Goal: Information Seeking & Learning: Learn about a topic

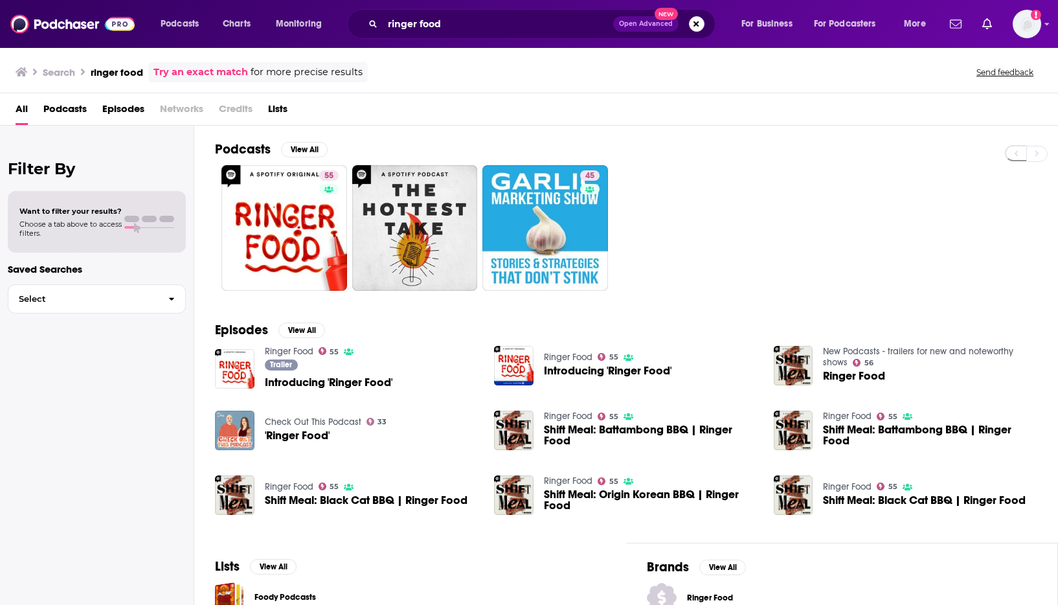
click at [73, 111] on span "Podcasts" at bounding box center [64, 111] width 43 height 27
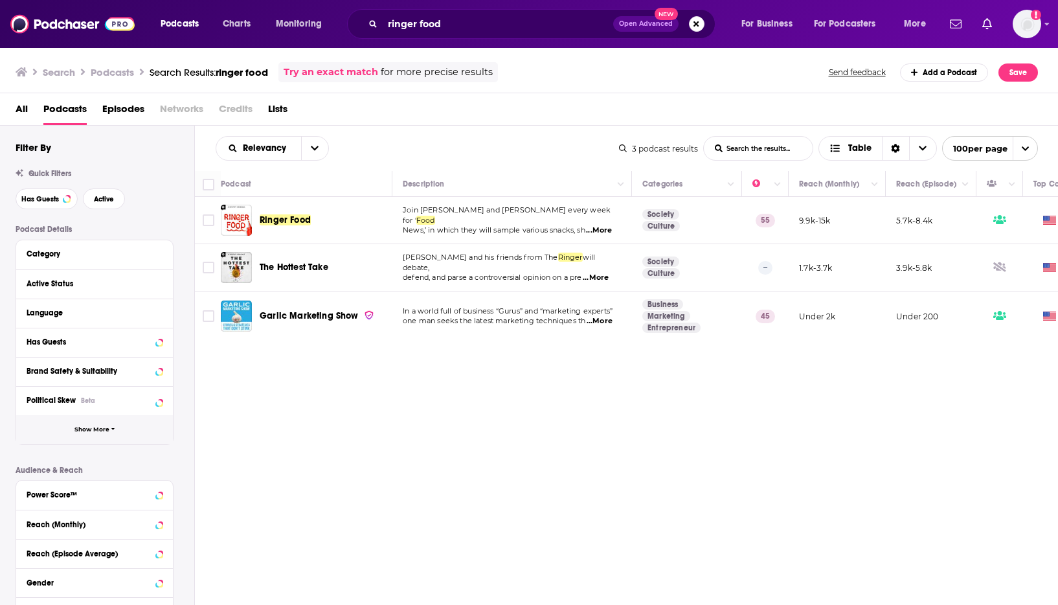
click at [135, 427] on button "Show More" at bounding box center [94, 429] width 157 height 29
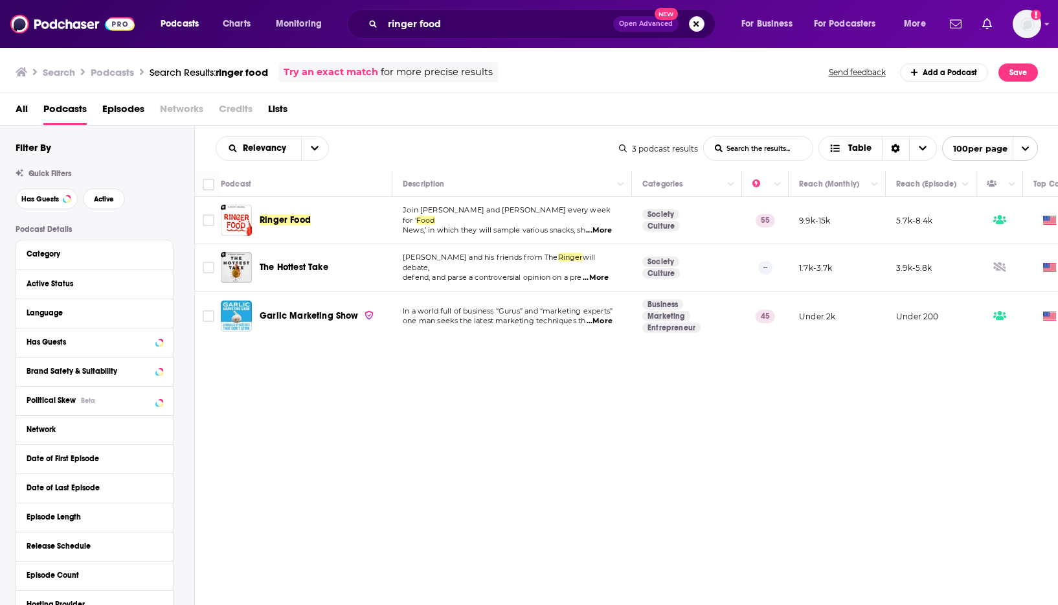
click at [163, 429] on div "Network" at bounding box center [94, 429] width 157 height 29
click at [158, 429] on icon at bounding box center [159, 428] width 6 height 3
click at [83, 456] on input at bounding box center [95, 452] width 136 height 17
type input "iheart"
click at [697, 28] on button "Search podcasts, credits, & more..." at bounding box center [697, 24] width 16 height 16
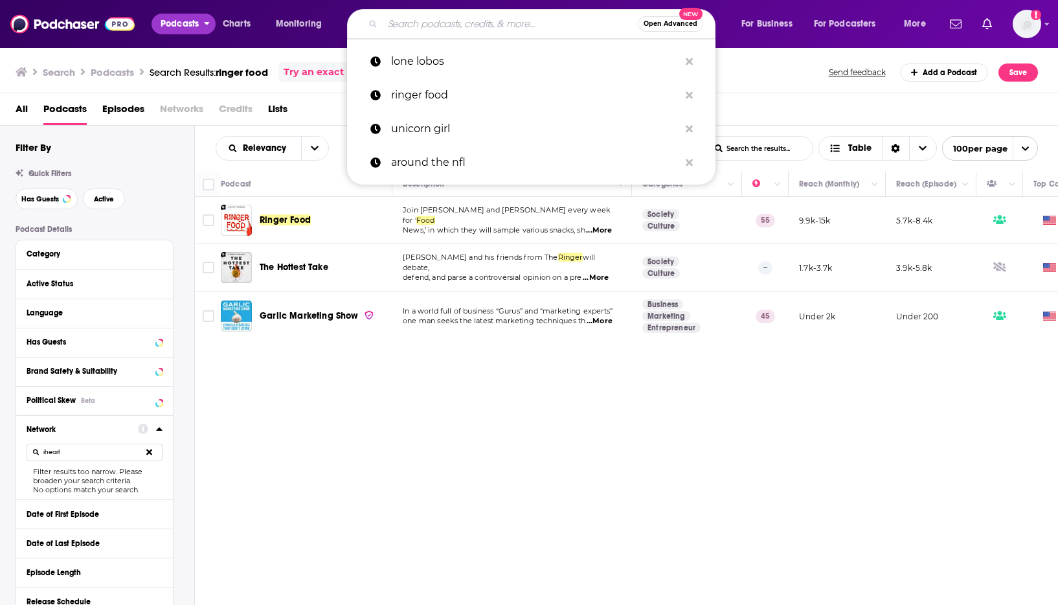
click at [176, 25] on span "Podcasts" at bounding box center [180, 24] width 38 height 18
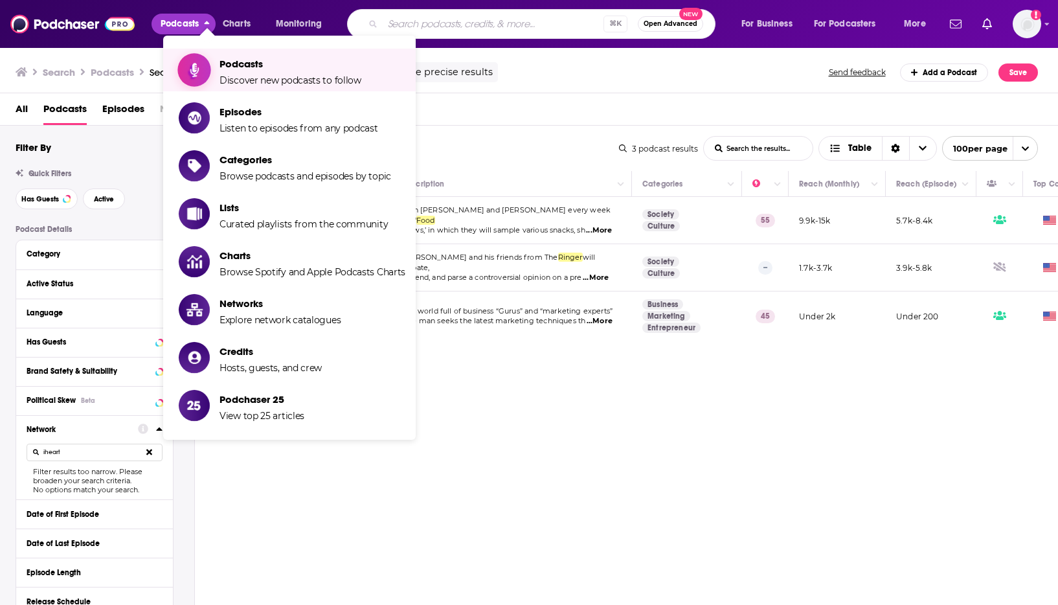
click at [242, 64] on span "Podcasts" at bounding box center [291, 64] width 142 height 12
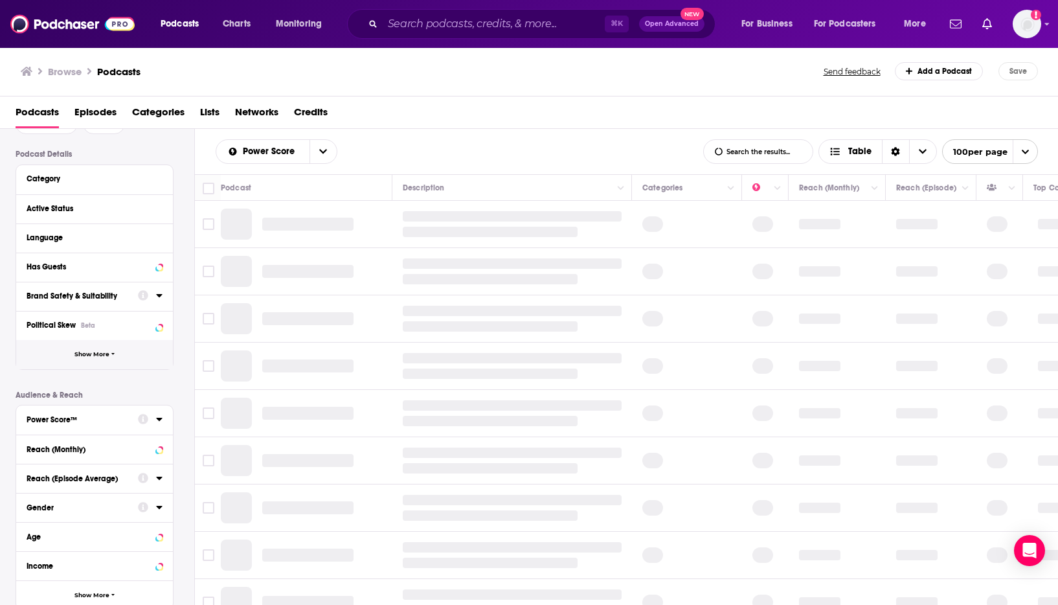
scroll to position [19, 0]
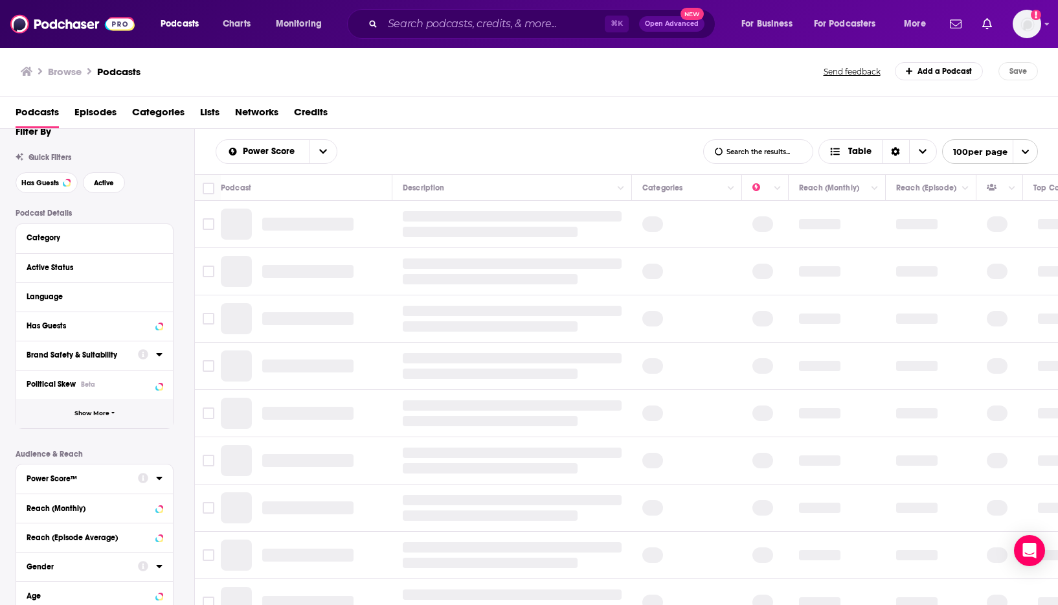
click at [109, 410] on button "Show More" at bounding box center [94, 413] width 157 height 29
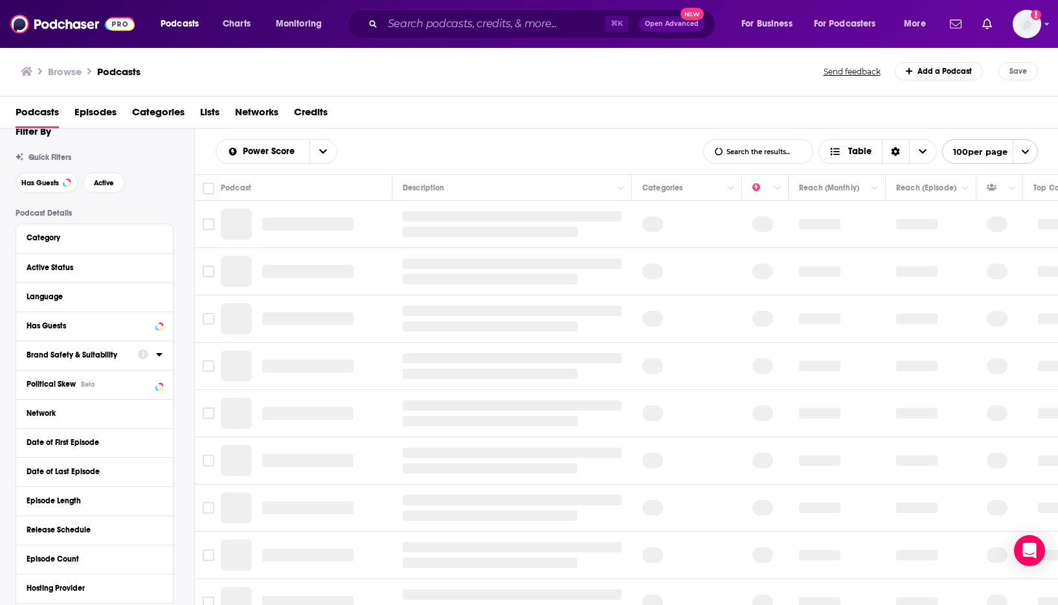
click at [163, 413] on div "Network" at bounding box center [94, 413] width 157 height 29
click at [159, 413] on icon at bounding box center [159, 412] width 6 height 3
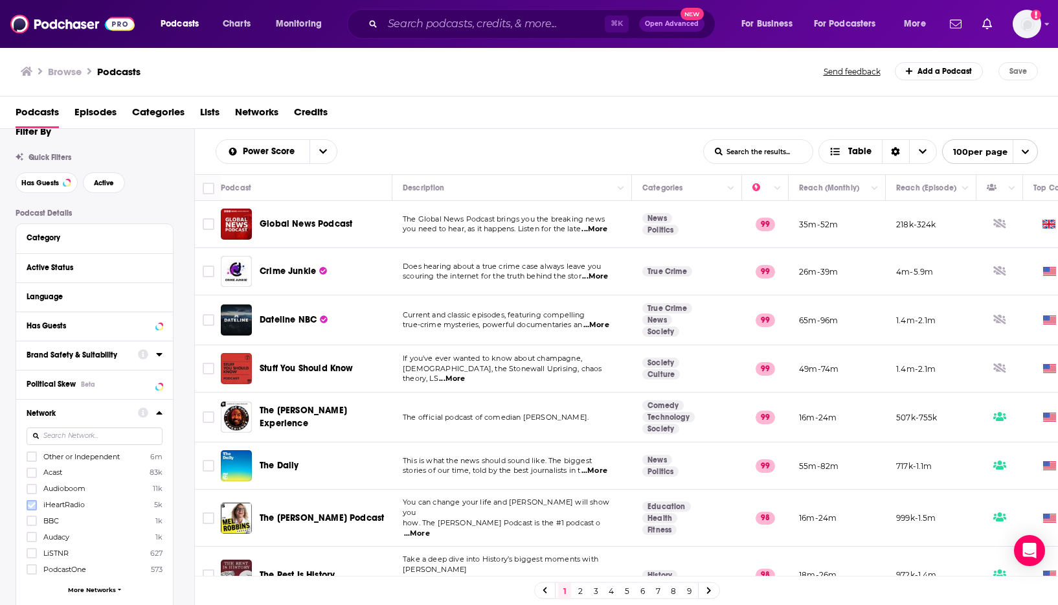
click at [28, 504] on icon at bounding box center [32, 505] width 8 height 8
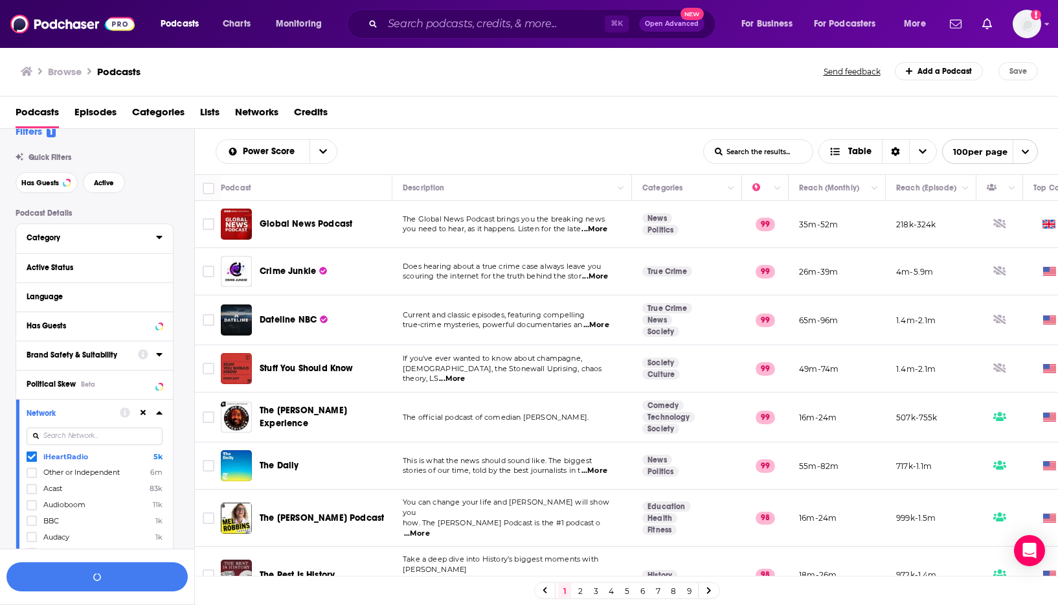
click at [159, 239] on icon at bounding box center [159, 237] width 6 height 3
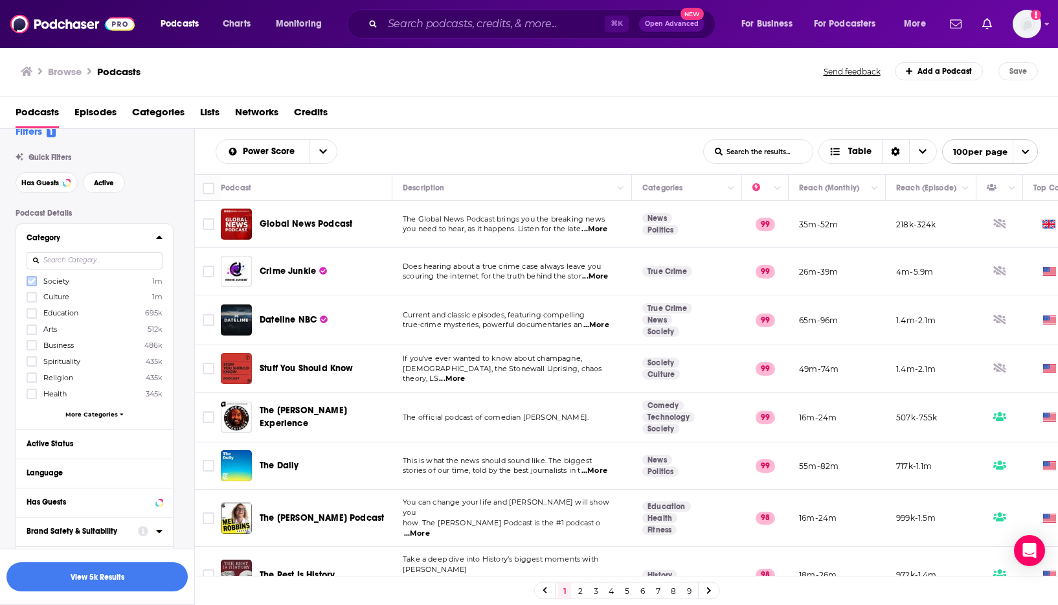
click at [34, 282] on icon at bounding box center [32, 281] width 8 height 6
click at [32, 297] on icon at bounding box center [32, 297] width 8 height 8
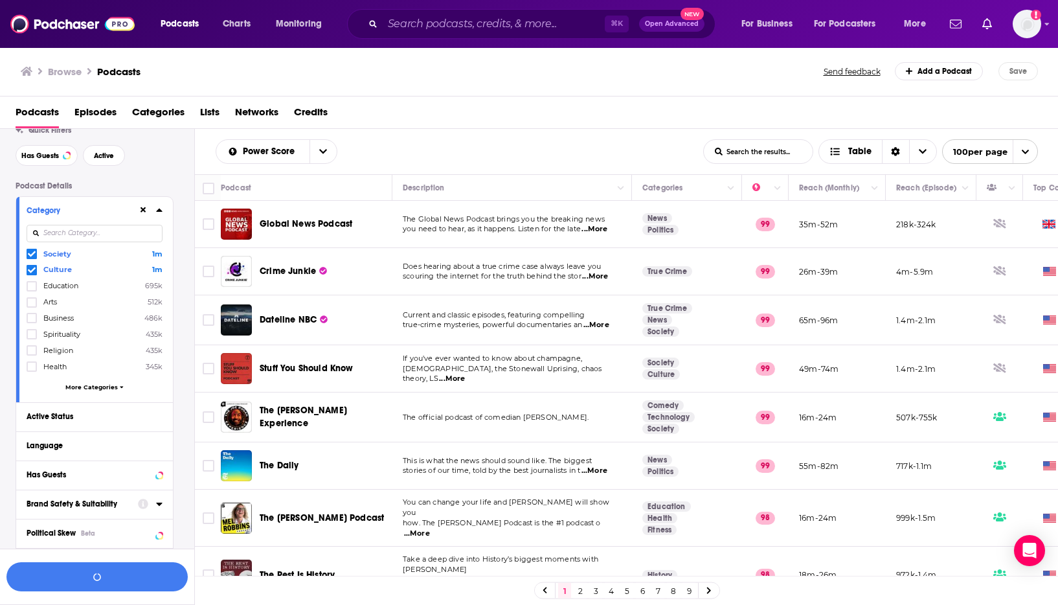
scroll to position [66, 0]
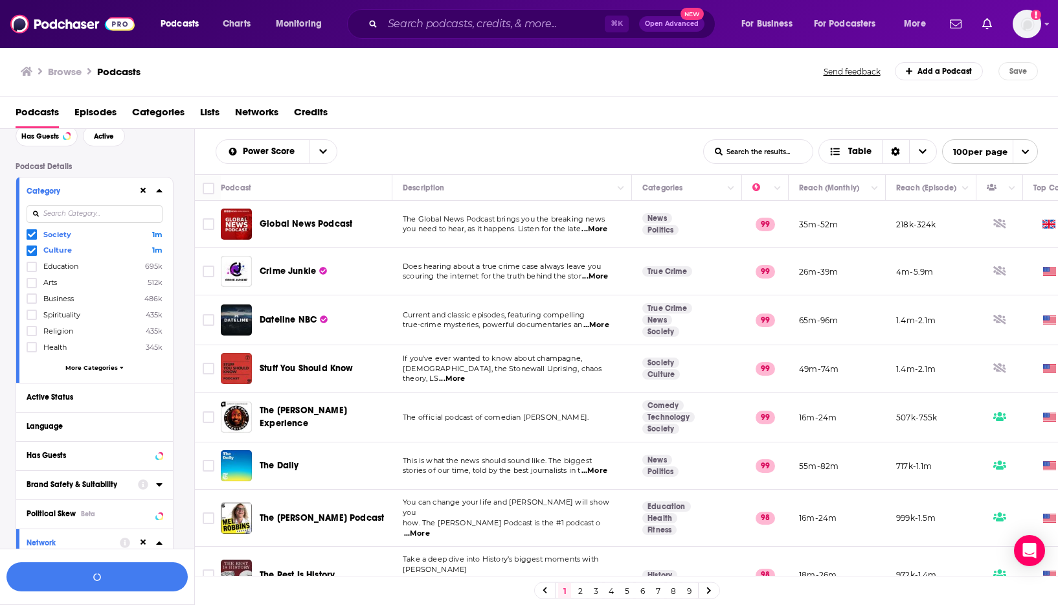
click at [89, 364] on span "More Categories" at bounding box center [91, 367] width 52 height 7
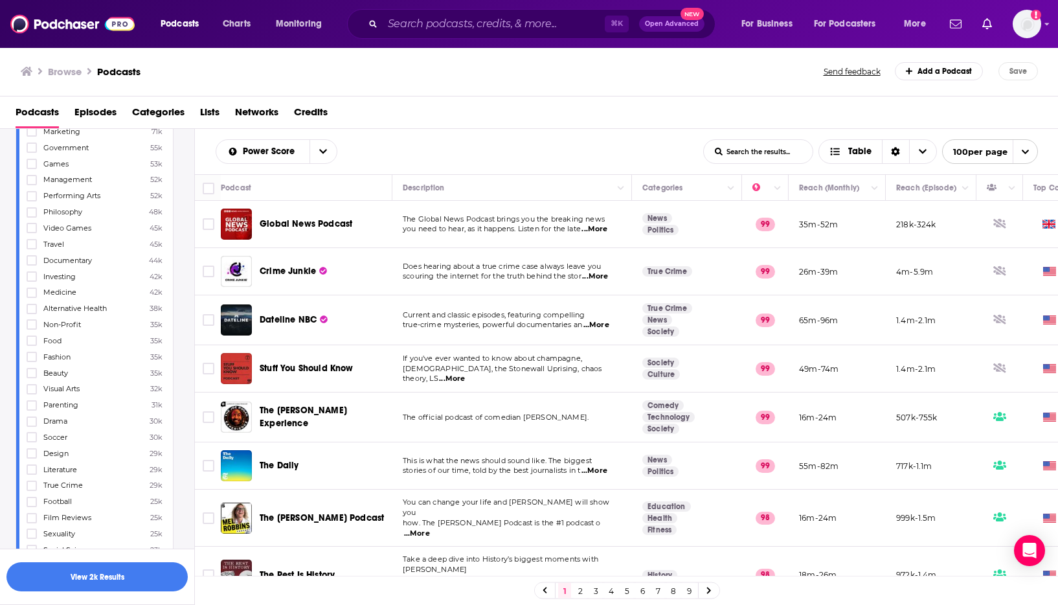
scroll to position [646, 0]
click at [32, 488] on icon at bounding box center [32, 491] width 8 height 6
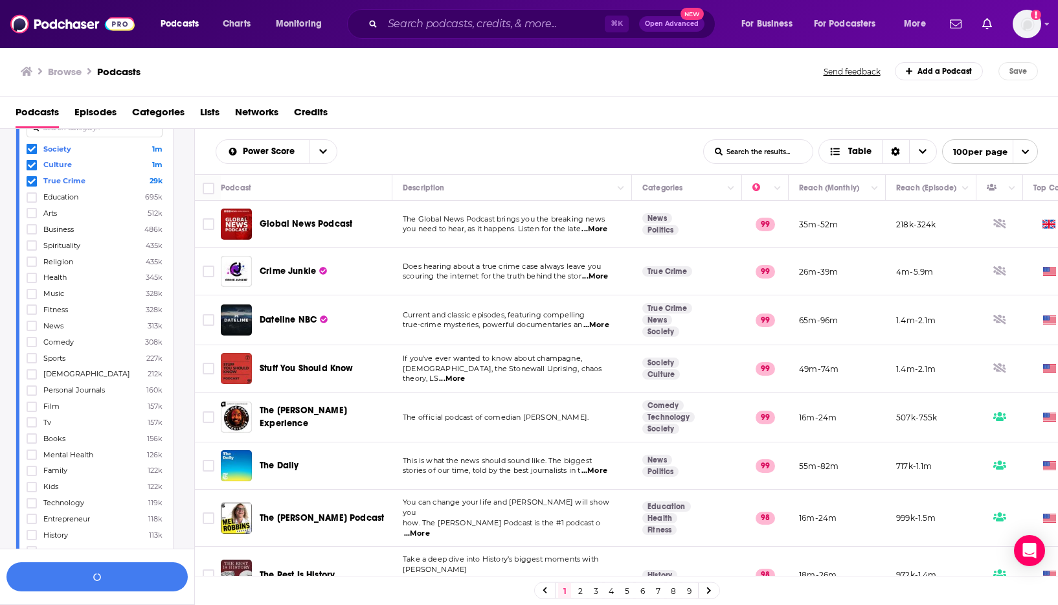
scroll to position [149, 0]
click at [33, 296] on icon at bounding box center [32, 297] width 8 height 8
click at [30, 341] on icon at bounding box center [32, 345] width 8 height 8
click at [34, 406] on icon at bounding box center [32, 409] width 8 height 6
click at [32, 421] on icon at bounding box center [32, 425] width 8 height 8
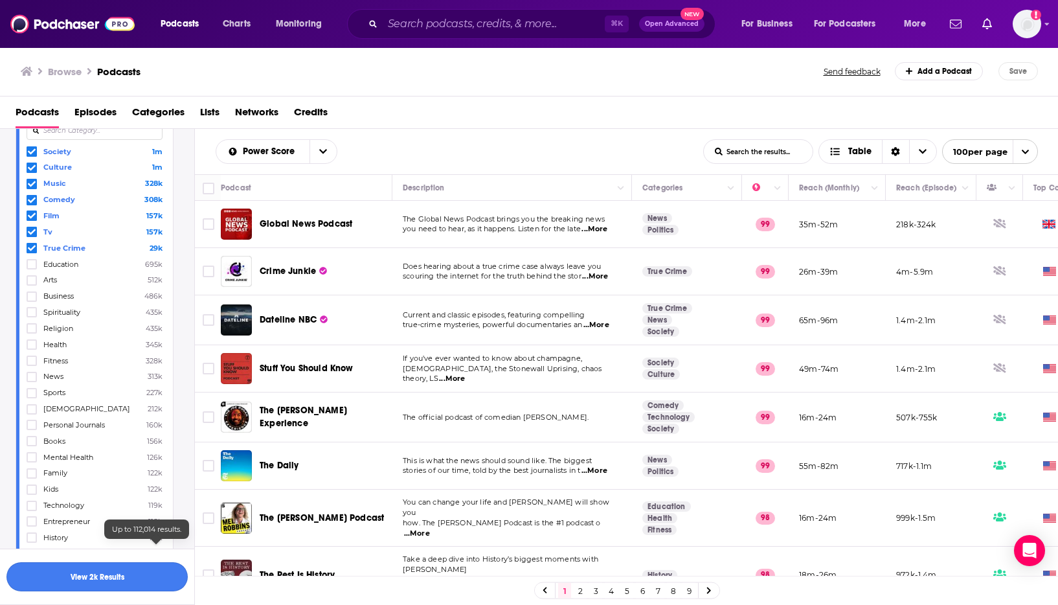
click at [125, 574] on button "View 2k Results" at bounding box center [96, 576] width 181 height 29
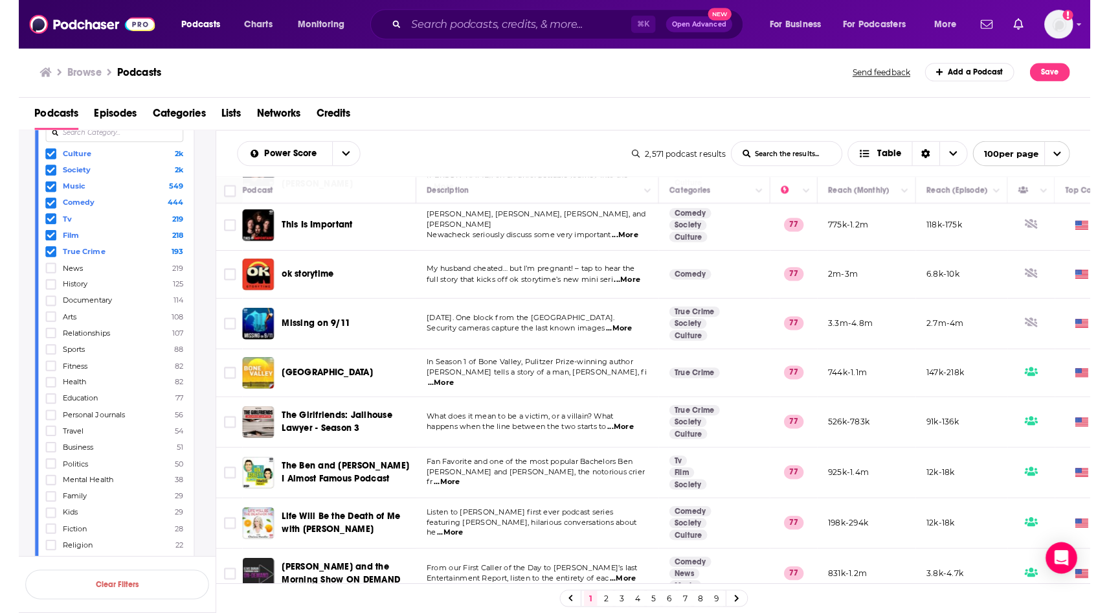
scroll to position [1207, 0]
